Goal: Information Seeking & Learning: Learn about a topic

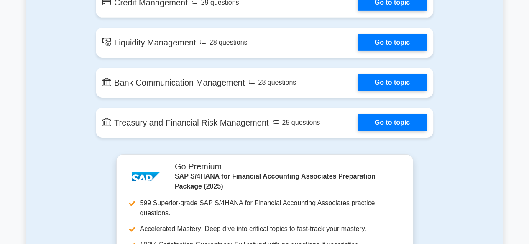
scroll to position [1170, 0]
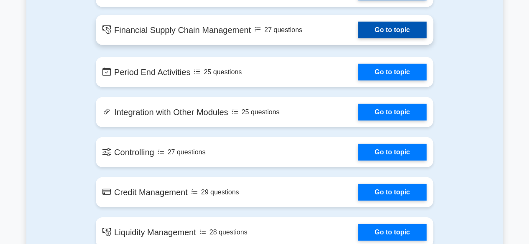
click at [385, 38] on link "Go to topic" at bounding box center [392, 30] width 69 height 17
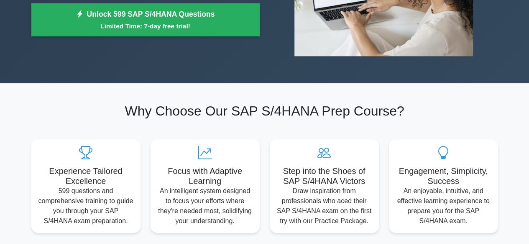
scroll to position [167, 0]
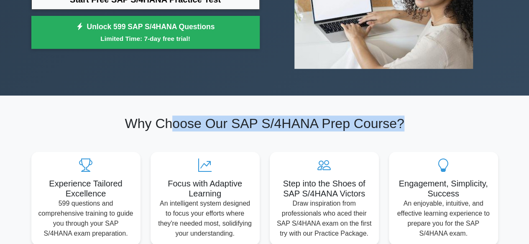
drag, startPoint x: 176, startPoint y: 122, endPoint x: 419, endPoint y: 118, distance: 243.2
click at [419, 118] on h2 "Why Choose Our SAP S/4HANA Prep Course?" at bounding box center [264, 124] width 466 height 16
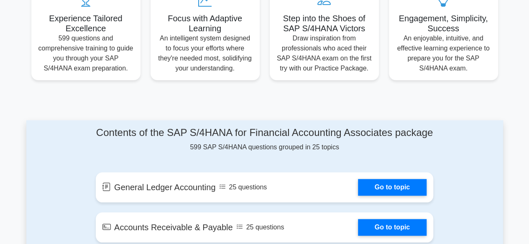
scroll to position [334, 0]
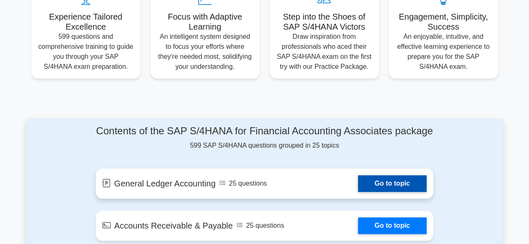
click at [395, 192] on link "Go to topic" at bounding box center [392, 183] width 69 height 17
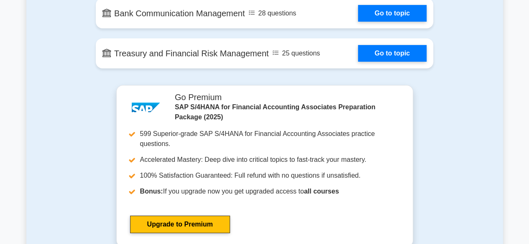
scroll to position [1504, 0]
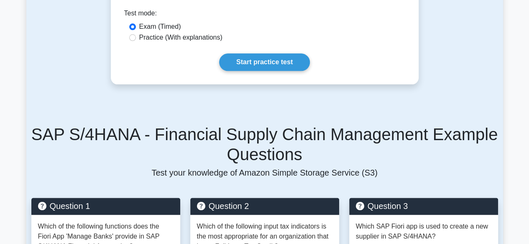
scroll to position [460, 0]
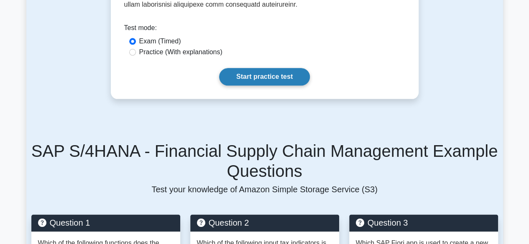
click at [257, 68] on link "Start practice test" at bounding box center [264, 77] width 91 height 18
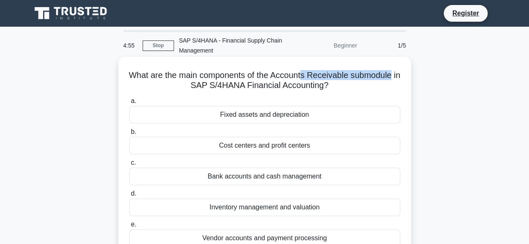
drag, startPoint x: 309, startPoint y: 76, endPoint x: 400, endPoint y: 76, distance: 91.5
click at [400, 76] on h5 "What are the main components of the Accounts Receivable submodule in SAP S/4HAN…" at bounding box center [264, 80] width 272 height 21
click at [393, 89] on h5 "What are the main components of the Accounts Receivable submodule in SAP S/4HAN…" at bounding box center [264, 80] width 272 height 21
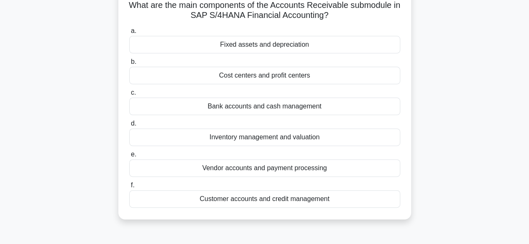
scroll to position [84, 0]
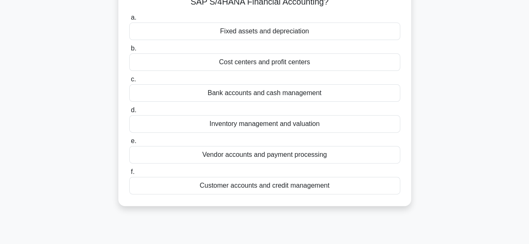
click at [295, 186] on div "Customer accounts and credit management" at bounding box center [264, 186] width 271 height 18
click at [129, 175] on input "f. Customer accounts and credit management" at bounding box center [129, 172] width 0 height 5
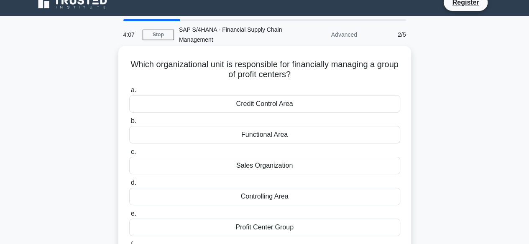
scroll to position [0, 0]
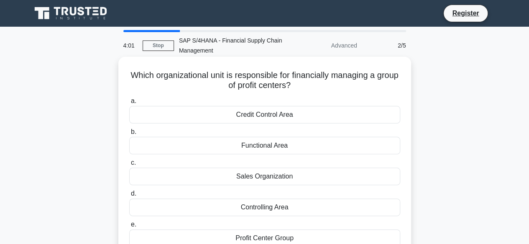
drag, startPoint x: 208, startPoint y: 74, endPoint x: 333, endPoint y: 84, distance: 125.8
click at [334, 83] on h5 "Which organizational unit is responsible for financially managing a group of pr…" at bounding box center [264, 80] width 272 height 21
click at [327, 91] on h5 "Which organizational unit is responsible for financially managing a group of pr…" at bounding box center [264, 80] width 272 height 21
drag, startPoint x: 189, startPoint y: 78, endPoint x: 361, endPoint y: 88, distance: 172.9
click at [361, 88] on h5 "Which organizational unit is responsible for financially managing a group of pr…" at bounding box center [264, 80] width 272 height 21
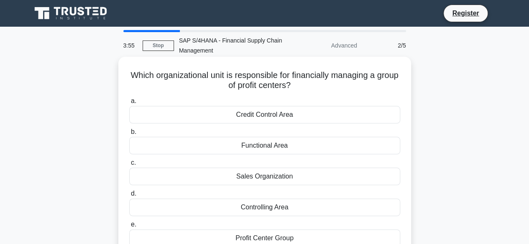
click at [346, 91] on h5 "Which organizational unit is responsible for financially managing a group of pr…" at bounding box center [264, 80] width 272 height 21
drag, startPoint x: 238, startPoint y: 76, endPoint x: 364, endPoint y: 84, distance: 126.4
click at [364, 84] on h5 "Which organizational unit is responsible for financially managing a group of pr…" at bounding box center [264, 80] width 272 height 21
click at [361, 88] on h5 "Which organizational unit is responsible for financially managing a group of pr…" at bounding box center [264, 80] width 272 height 21
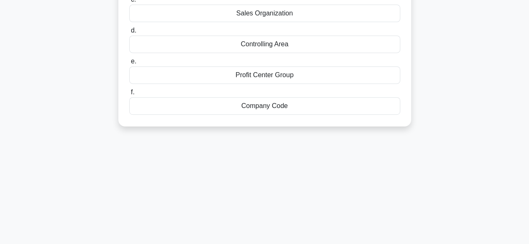
scroll to position [167, 0]
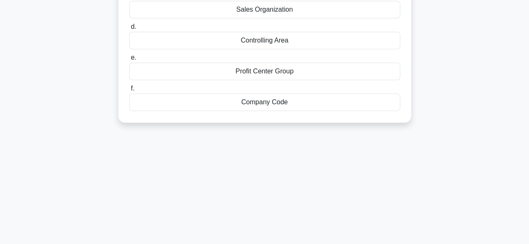
click at [261, 71] on div "Profit Center Group" at bounding box center [264, 72] width 271 height 18
click at [129, 61] on input "e. Profit Center Group" at bounding box center [129, 57] width 0 height 5
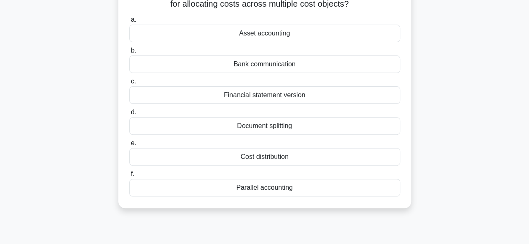
scroll to position [84, 0]
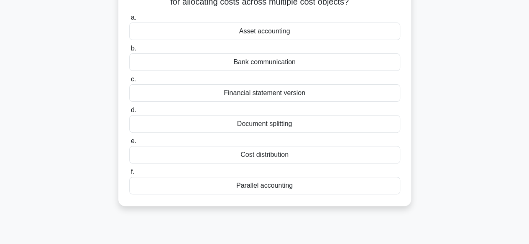
click at [274, 158] on div "Cost distribution" at bounding box center [264, 155] width 271 height 18
click at [129, 144] on input "e. Cost distribution" at bounding box center [129, 141] width 0 height 5
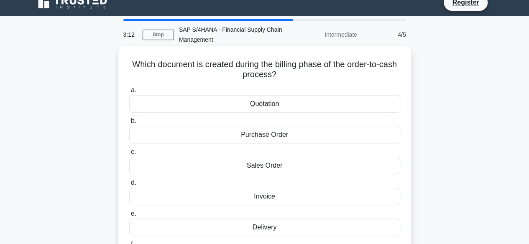
scroll to position [0, 0]
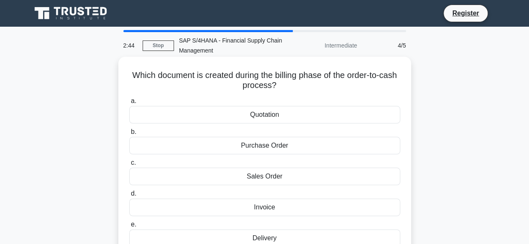
click at [278, 178] on div "Sales Order" at bounding box center [264, 177] width 271 height 18
click at [129, 166] on input "c. Sales Order" at bounding box center [129, 162] width 0 height 5
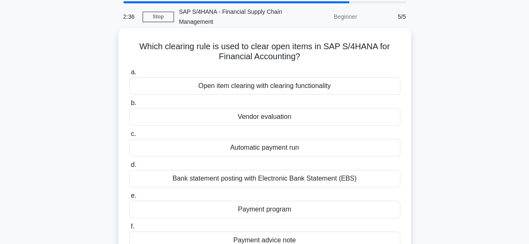
scroll to position [42, 0]
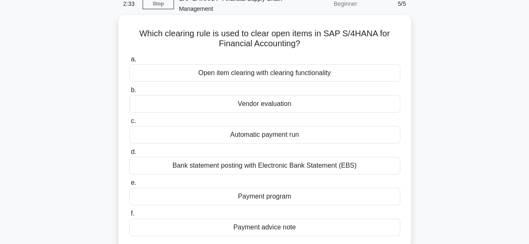
click at [272, 137] on div "Automatic payment run" at bounding box center [264, 135] width 271 height 18
click at [129, 124] on input "c. Automatic payment run" at bounding box center [129, 121] width 0 height 5
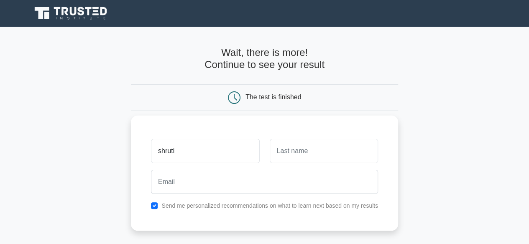
type input "shruti"
type input "Malhotra"
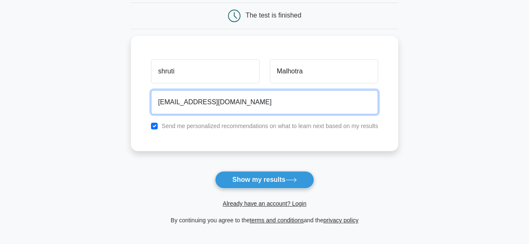
scroll to position [84, 0]
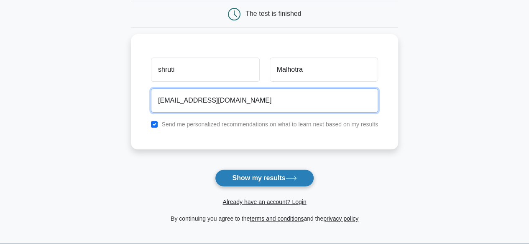
type input "shruti.malhotra447@gmail.com"
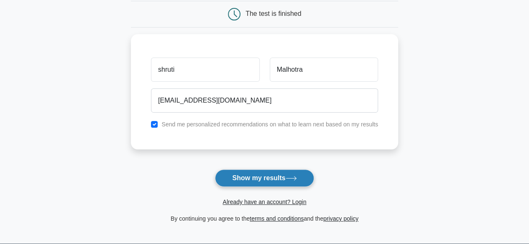
click at [257, 180] on button "Show my results" at bounding box center [264, 179] width 99 height 18
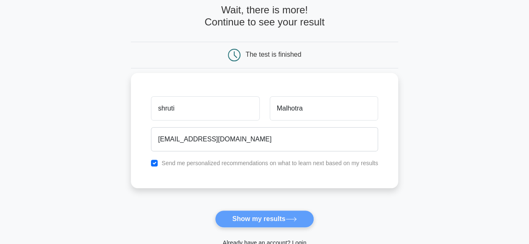
scroll to position [0, 0]
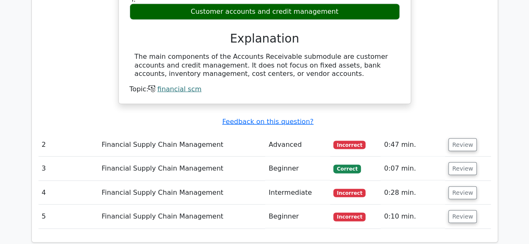
scroll to position [452, 0]
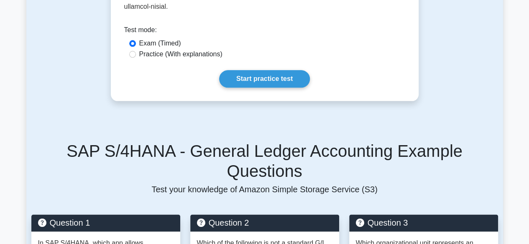
scroll to position [585, 0]
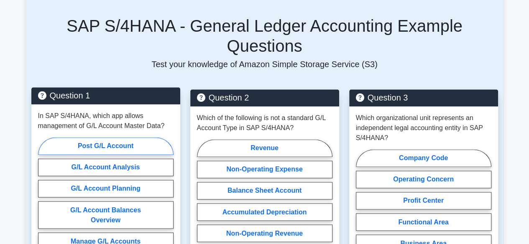
click at [104, 137] on label "Post G/L Account" at bounding box center [105, 146] width 135 height 18
click at [43, 204] on input "Post G/L Account" at bounding box center [40, 206] width 5 height 5
radio input "true"
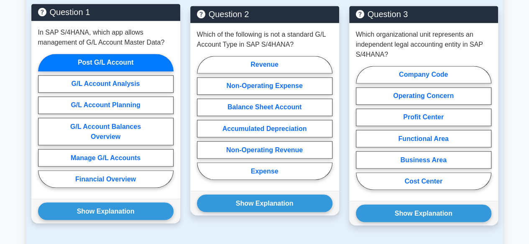
scroll to position [752, 0]
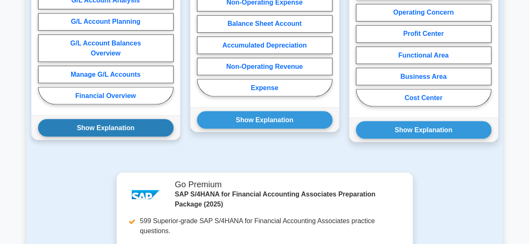
click at [119, 119] on button "Show Explanation" at bounding box center [105, 128] width 135 height 18
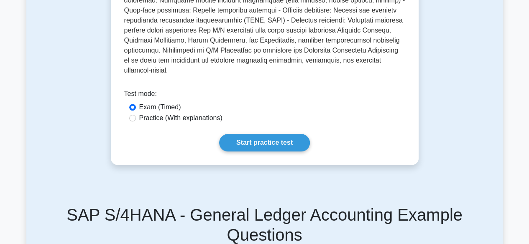
scroll to position [241, 0]
